Goal: Go to known website: Access a specific website the user already knows

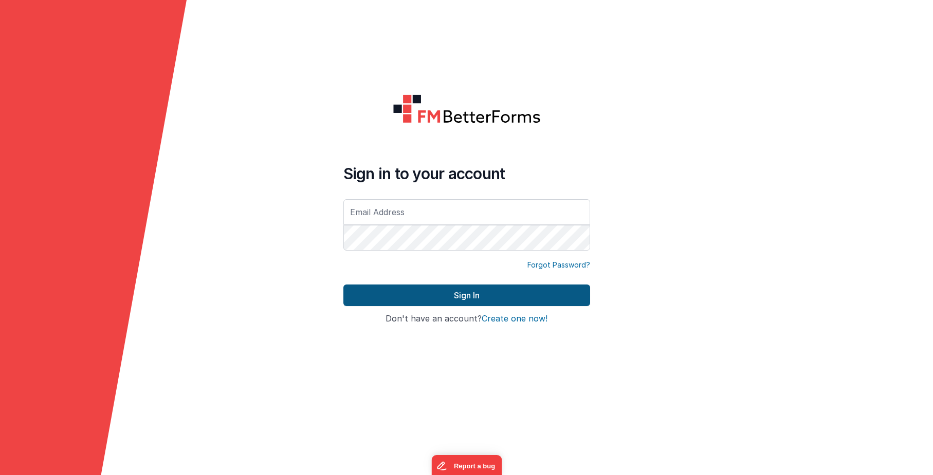
type input "[EMAIL_ADDRESS][DOMAIN_NAME]"
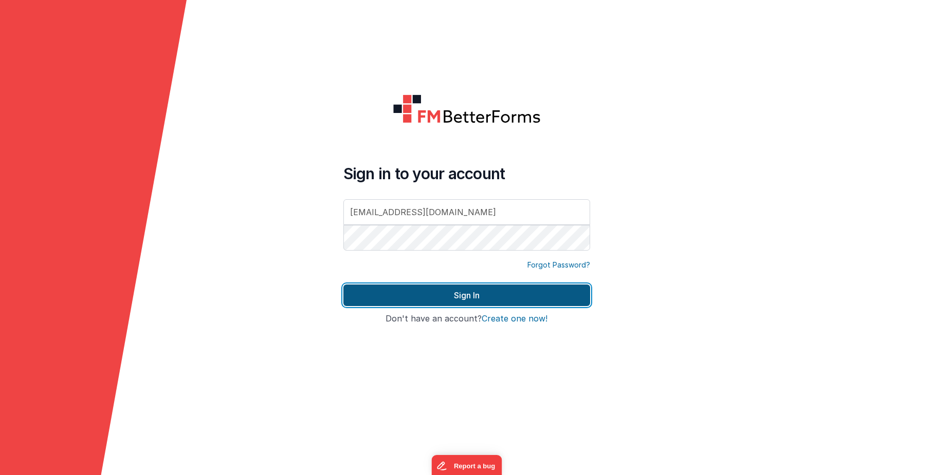
click at [473, 285] on button "Sign In" at bounding box center [466, 296] width 247 height 22
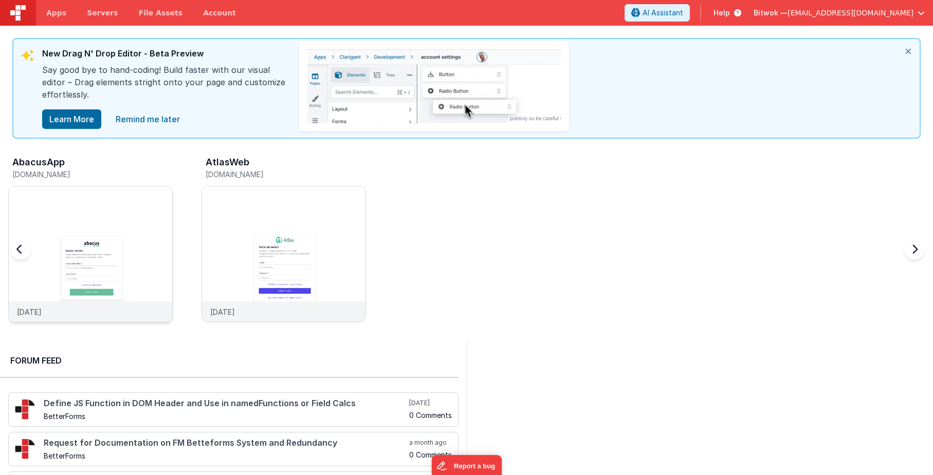
click at [87, 279] on img at bounding box center [90, 268] width 163 height 163
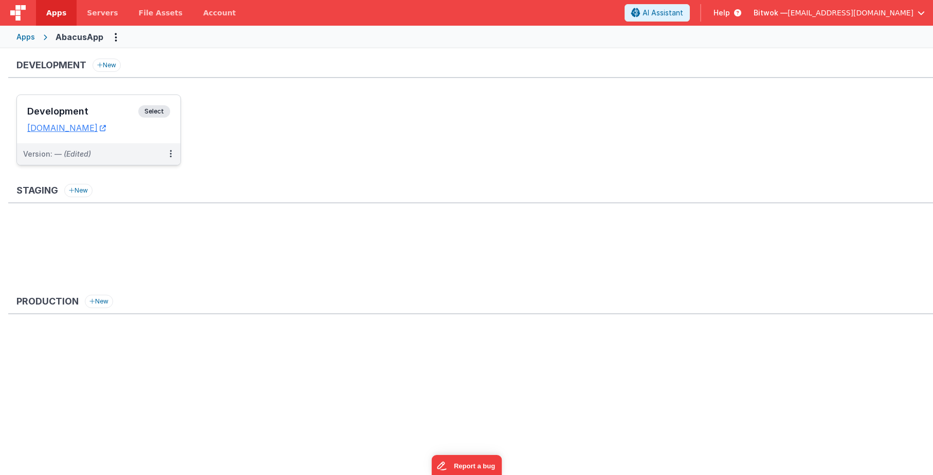
click at [143, 131] on dd "[DOMAIN_NAME]" at bounding box center [98, 128] width 143 height 10
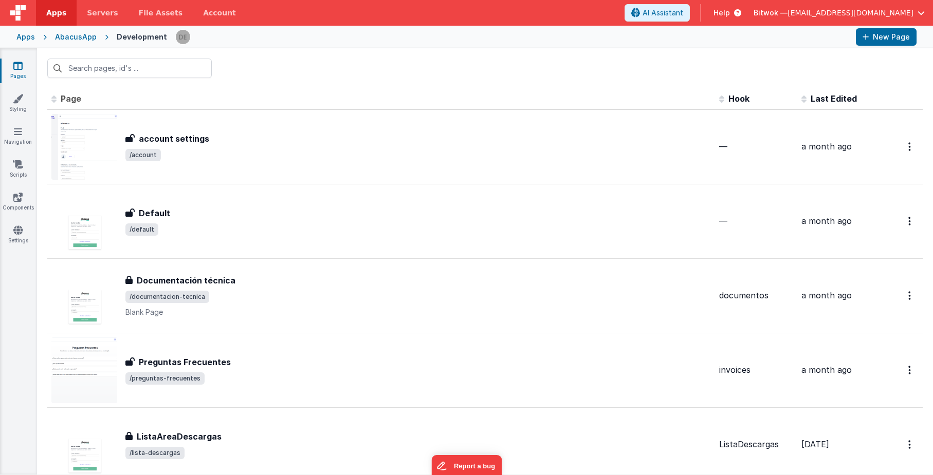
click at [75, 36] on div "AbacusApp" at bounding box center [76, 37] width 42 height 10
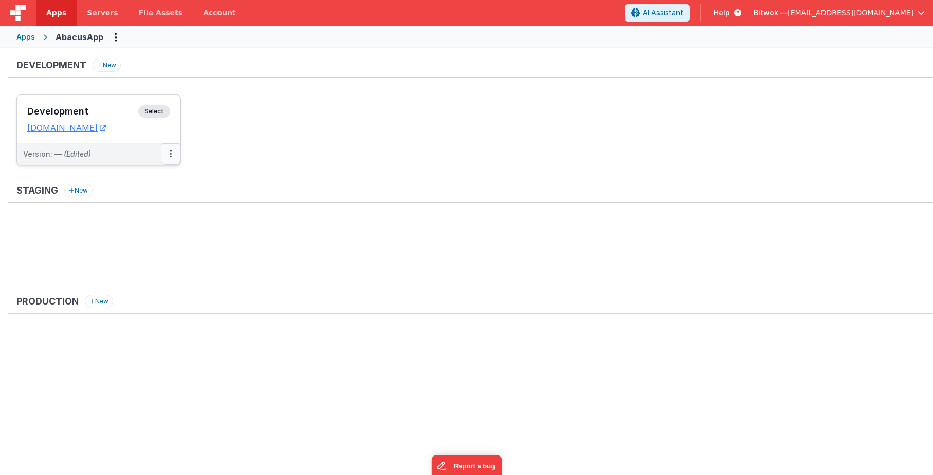
click at [174, 152] on button at bounding box center [171, 154] width 20 height 22
click at [174, 152] on div at bounding box center [466, 237] width 933 height 475
click at [56, 128] on link "[DOMAIN_NAME]" at bounding box center [66, 128] width 79 height 10
